Goal: Task Accomplishment & Management: Complete application form

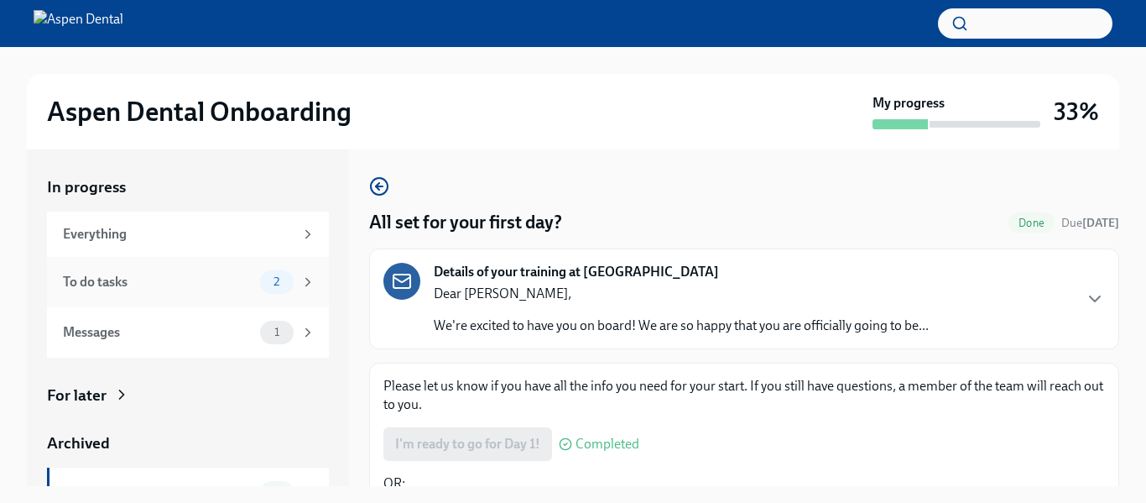
click at [290, 274] on div "2" at bounding box center [277, 281] width 34 height 23
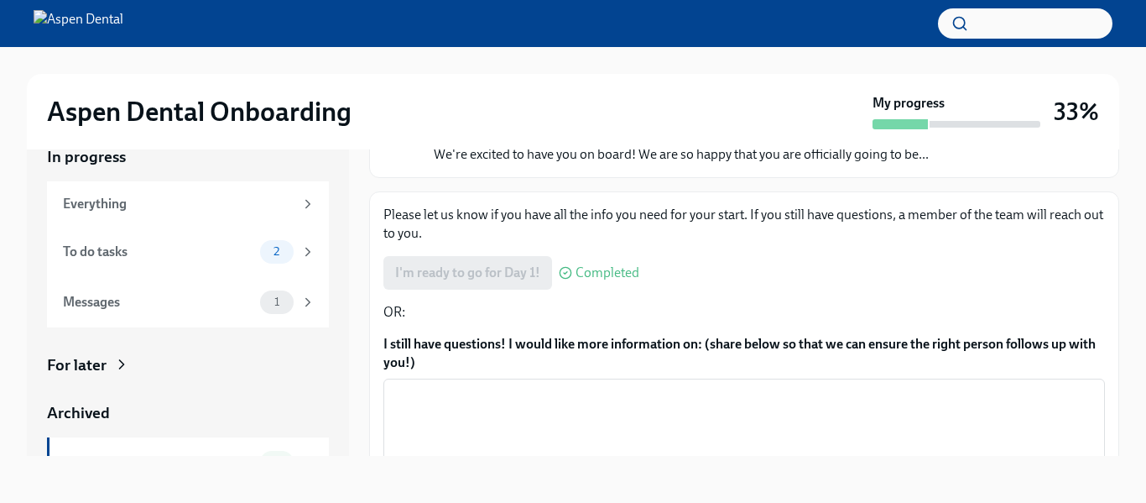
scroll to position [114, 0]
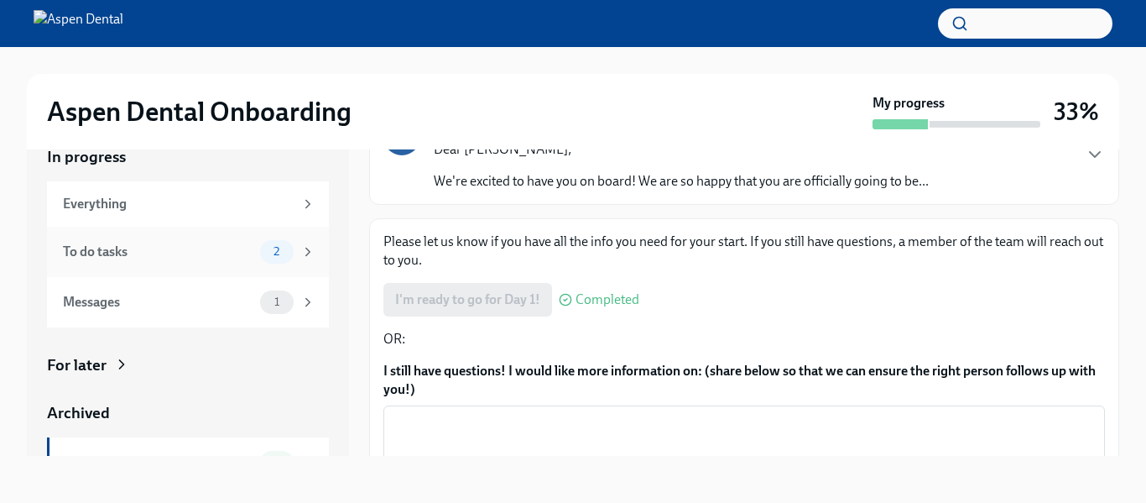
click at [289, 254] on span "2" at bounding box center [276, 251] width 26 height 13
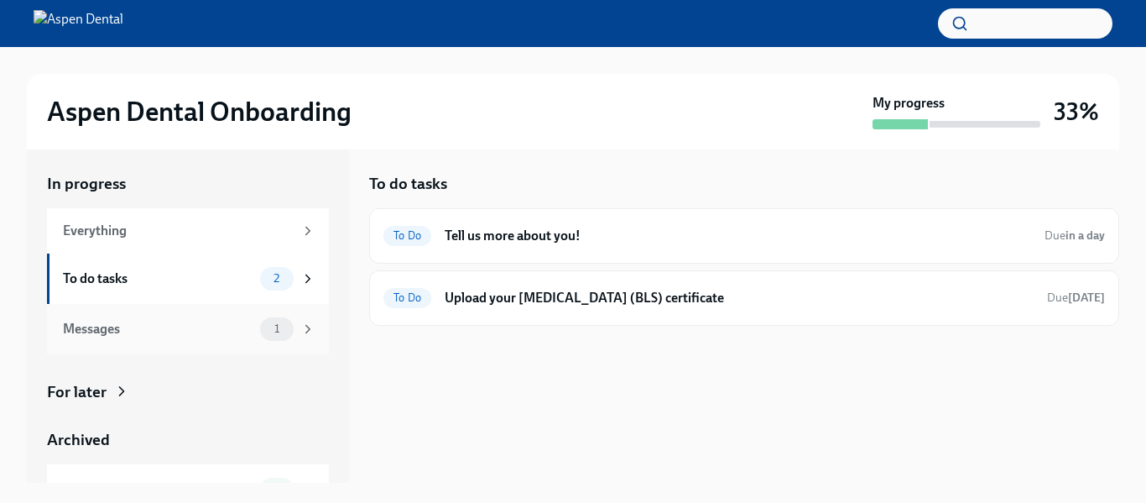
click at [290, 334] on div "1" at bounding box center [277, 328] width 34 height 23
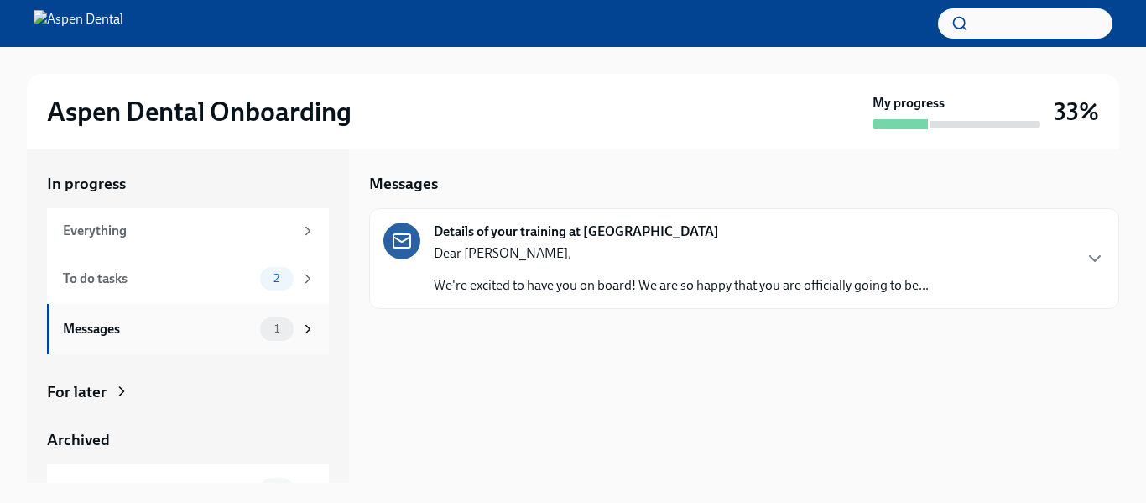
click at [293, 335] on div "1" at bounding box center [287, 328] width 55 height 23
click at [311, 324] on icon at bounding box center [307, 328] width 15 height 15
click at [296, 269] on div "2" at bounding box center [287, 278] width 55 height 23
click at [1100, 258] on icon "button" at bounding box center [1095, 258] width 20 height 20
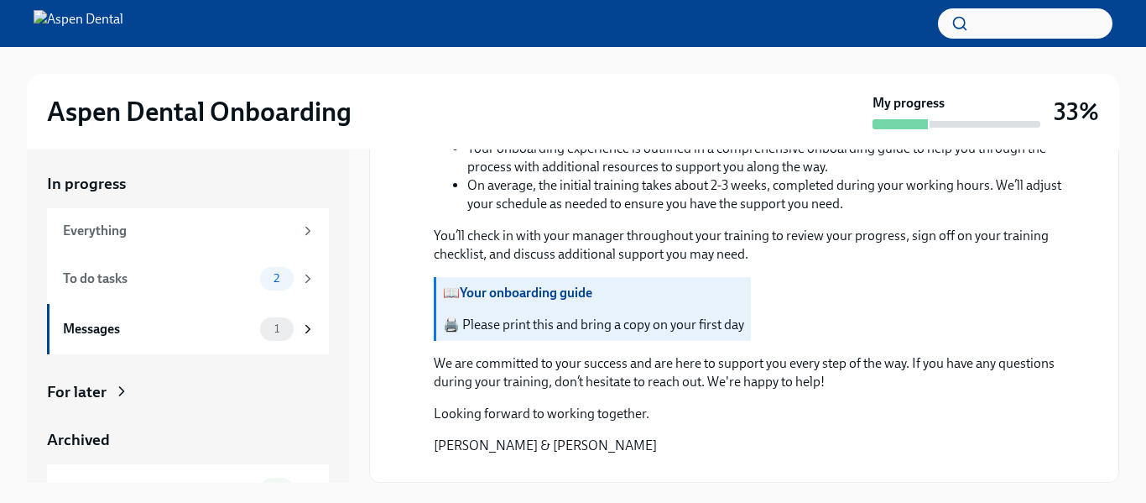
scroll to position [999, 0]
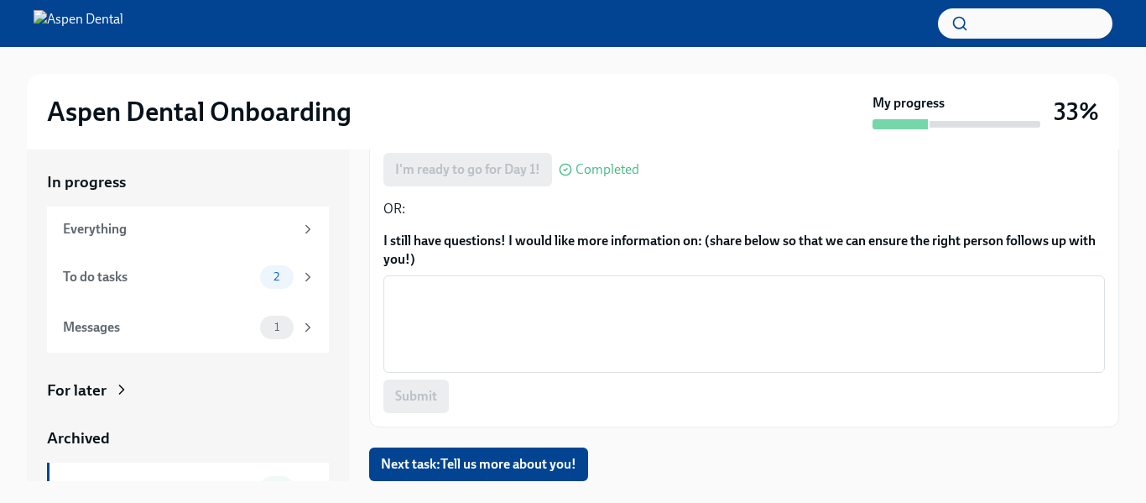
scroll to position [30, 0]
